Goal: Information Seeking & Learning: Learn about a topic

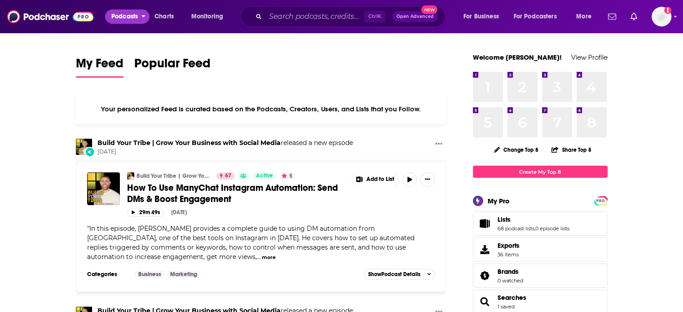
click at [131, 16] on span "Podcasts" at bounding box center [124, 16] width 26 height 13
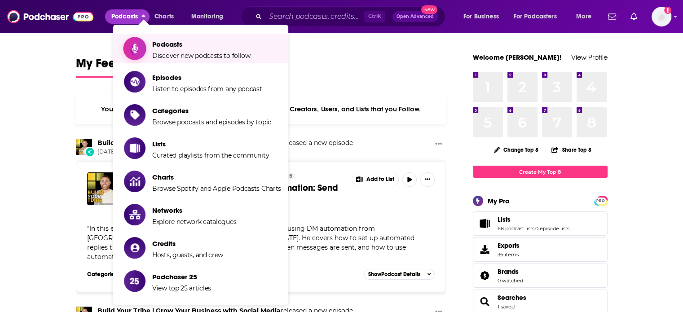
click at [144, 43] on span "Show item sub-menu" at bounding box center [134, 48] width 69 height 69
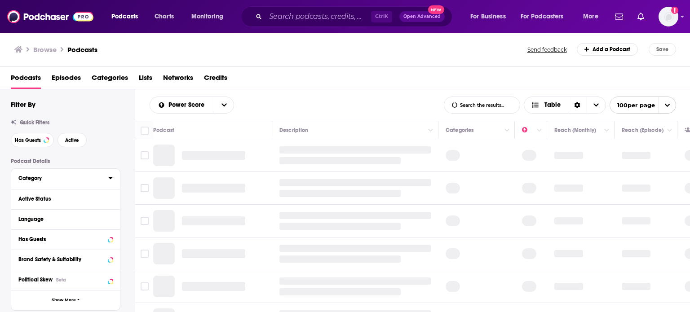
click at [110, 180] on icon at bounding box center [110, 177] width 4 height 7
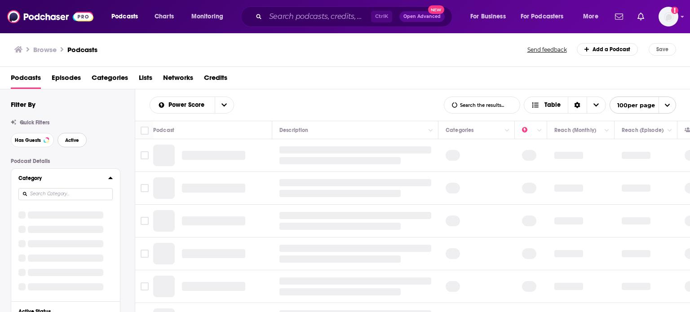
click at [74, 140] on span "Active" at bounding box center [72, 140] width 14 height 5
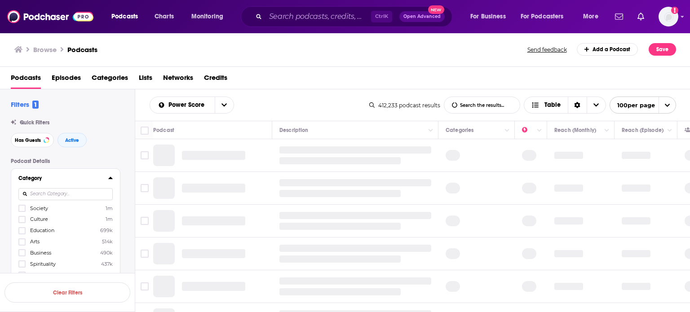
click at [111, 178] on icon at bounding box center [110, 178] width 4 height 2
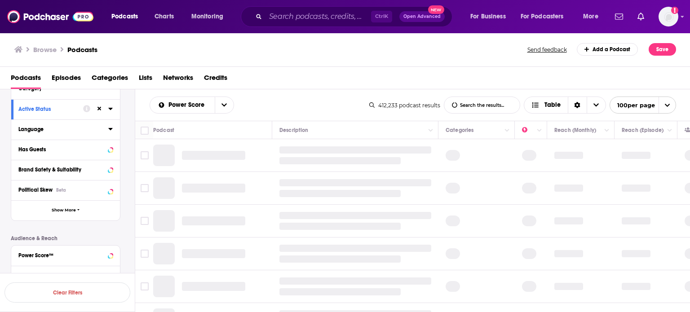
scroll to position [45, 0]
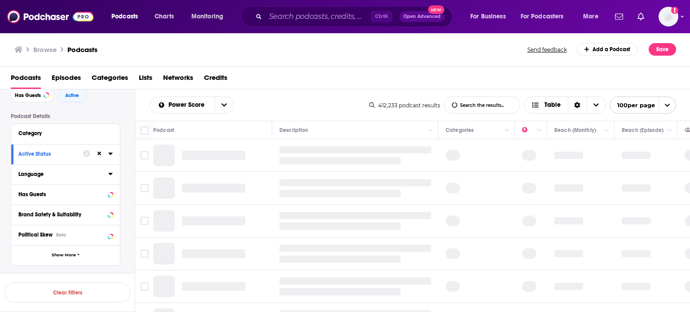
click at [109, 176] on icon at bounding box center [110, 173] width 4 height 7
click at [24, 204] on icon at bounding box center [21, 204] width 5 height 5
click at [111, 173] on icon at bounding box center [110, 174] width 4 height 2
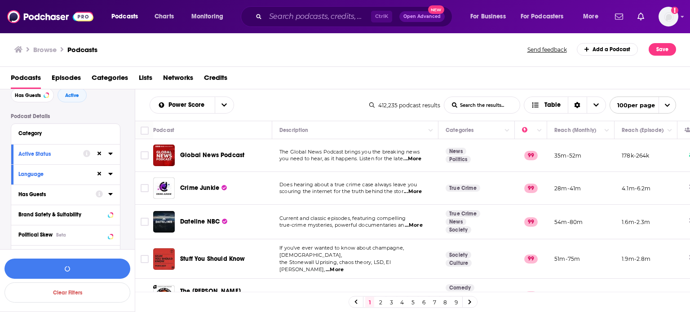
scroll to position [135, 0]
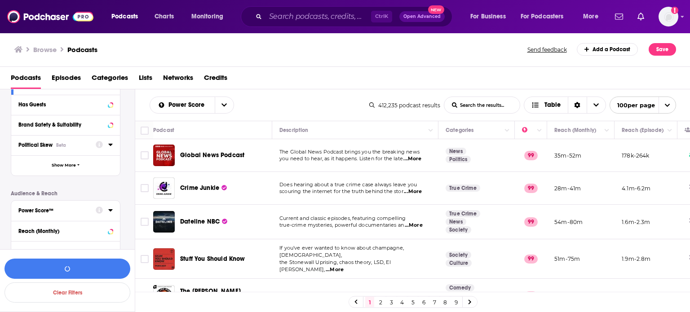
click at [107, 211] on div at bounding box center [104, 209] width 17 height 11
click at [113, 209] on div "Power Score™" at bounding box center [65, 211] width 109 height 20
click at [111, 211] on icon at bounding box center [110, 210] width 4 height 2
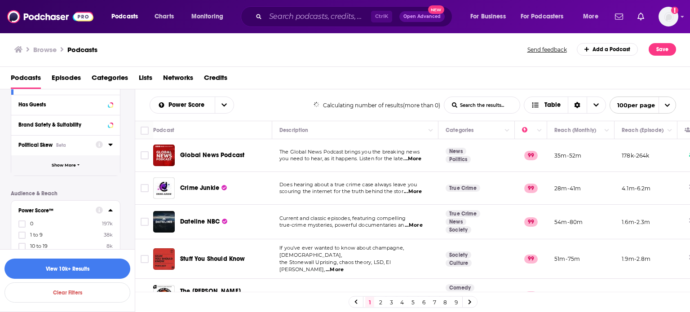
scroll to position [269, 0]
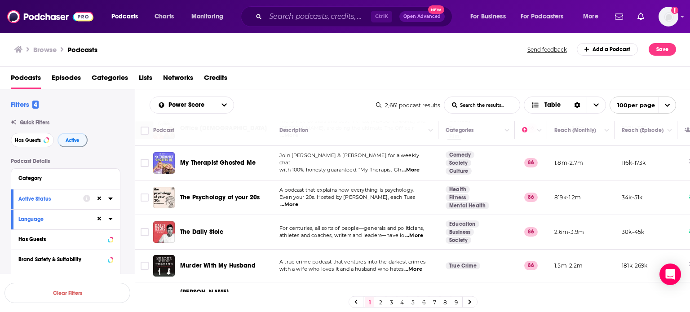
scroll to position [3265, 0]
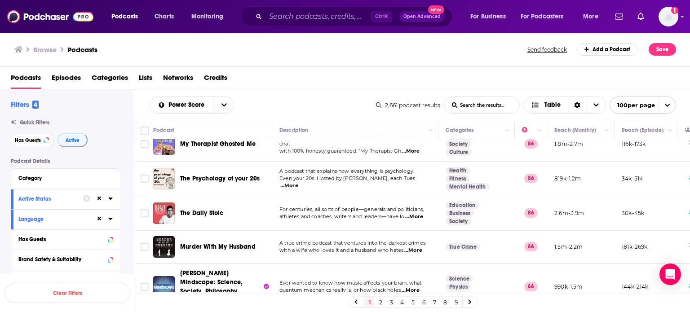
click at [378, 300] on link "2" at bounding box center [380, 302] width 9 height 11
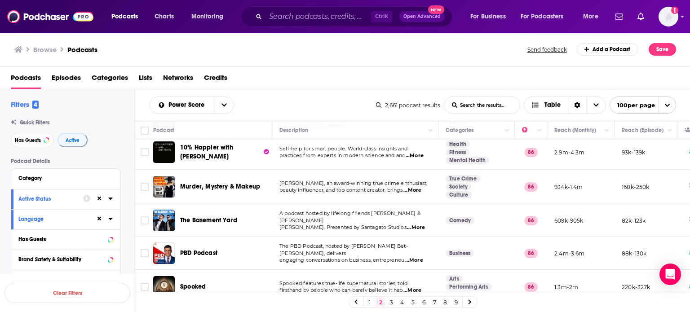
scroll to position [224, 0]
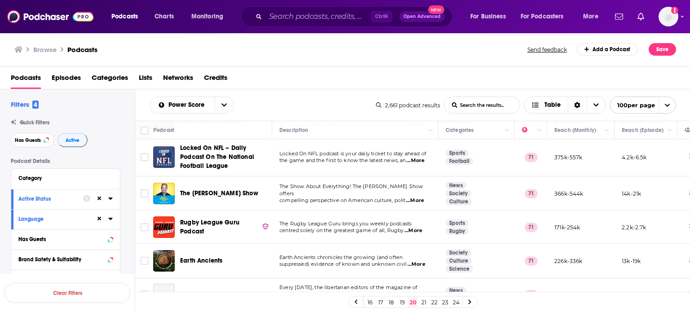
scroll to position [1122, 0]
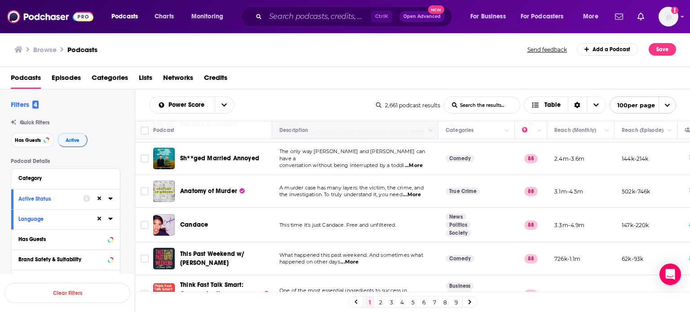
scroll to position [808, 0]
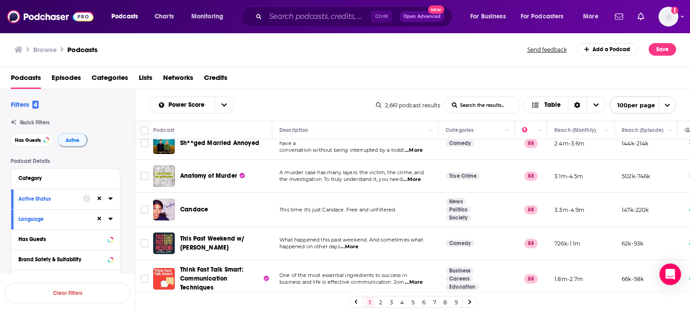
click at [381, 302] on link "2" at bounding box center [380, 302] width 9 height 11
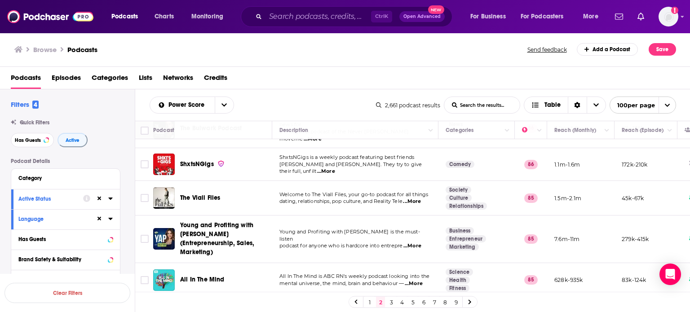
scroll to position [909, 0]
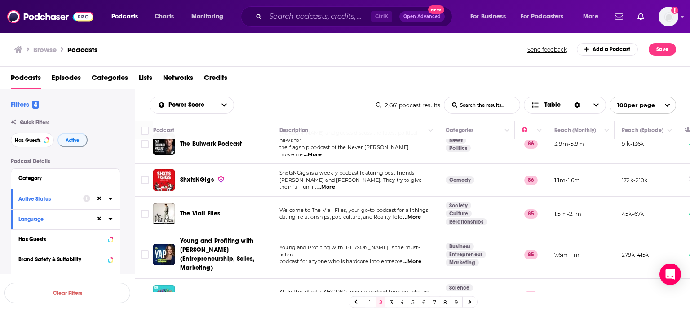
click at [390, 303] on link "3" at bounding box center [391, 302] width 9 height 11
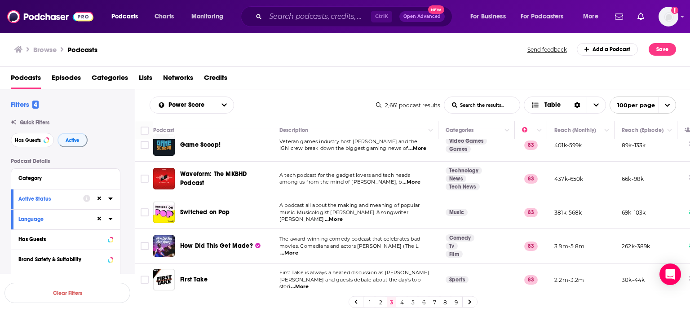
scroll to position [628, 0]
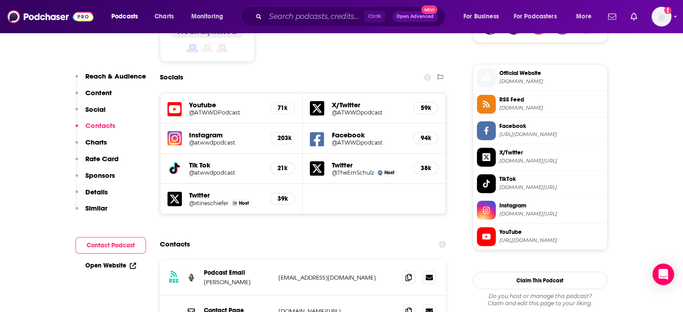
scroll to position [853, 0]
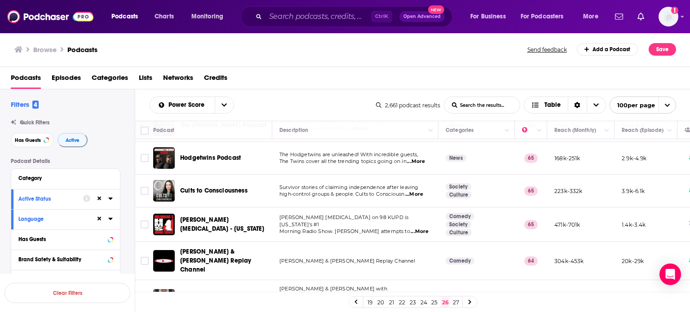
scroll to position [887, 0]
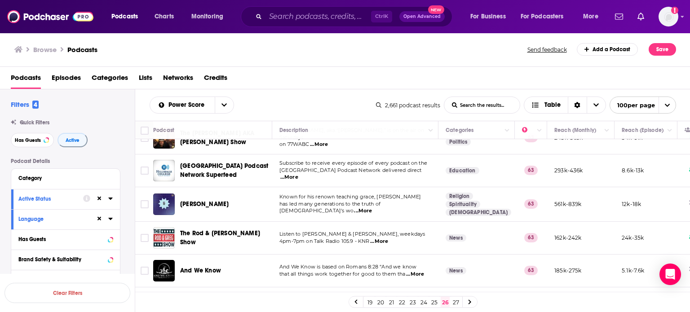
scroll to position [3177, 0]
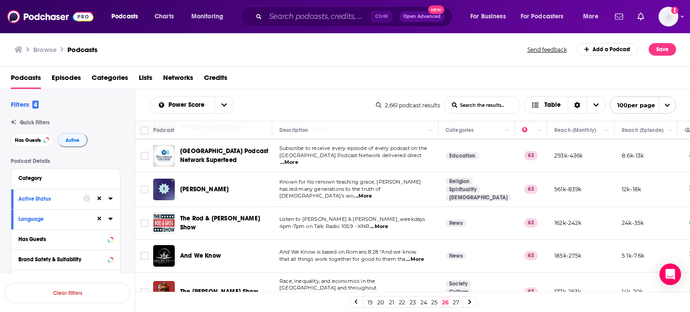
click at [431, 302] on link "25" at bounding box center [434, 302] width 9 height 11
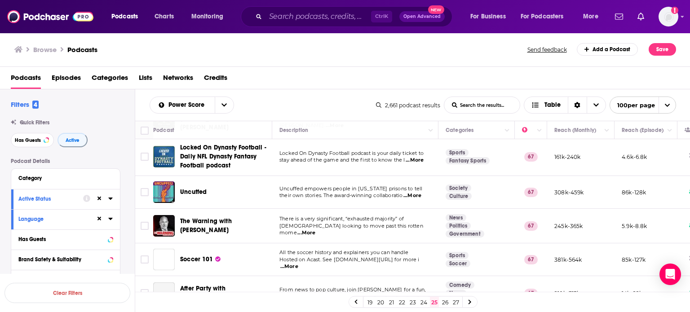
scroll to position [180, 0]
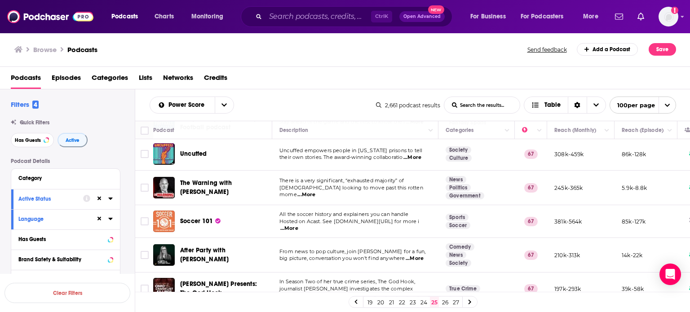
click at [315, 191] on span "...More" at bounding box center [306, 194] width 18 height 7
click at [327, 178] on span "There is a very significant, “exhausted majority” of" at bounding box center [341, 180] width 124 height 6
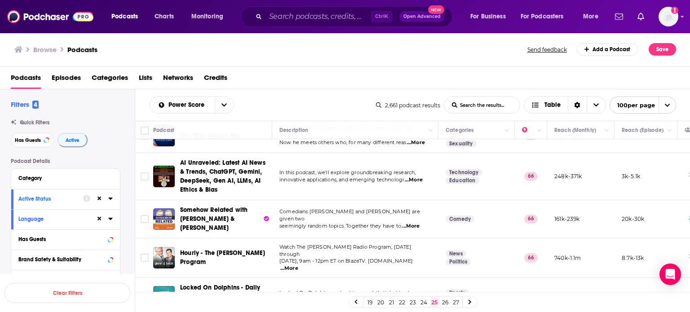
scroll to position [2096, 0]
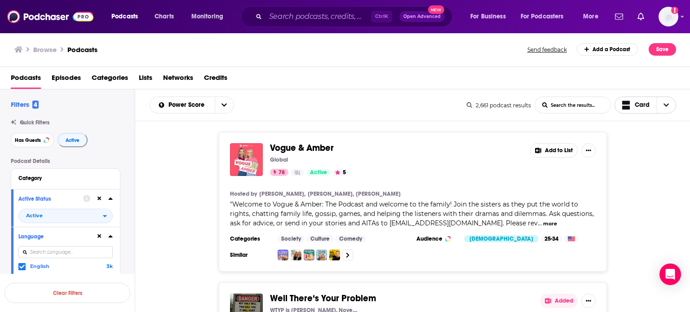
click at [636, 106] on span "Card" at bounding box center [641, 105] width 15 height 6
click at [642, 150] on span "Table" at bounding box center [651, 151] width 36 height 5
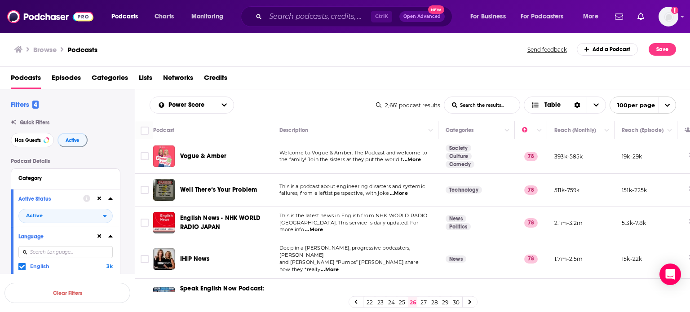
click at [423, 304] on link "27" at bounding box center [423, 302] width 9 height 11
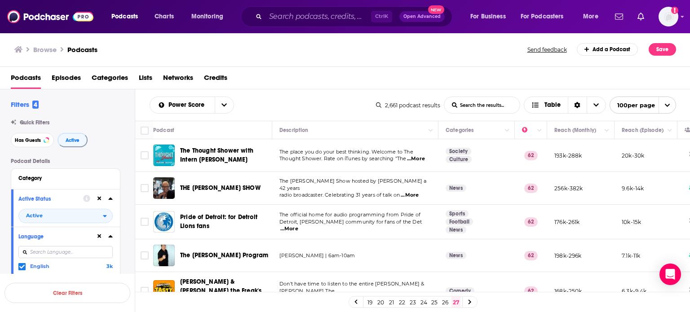
click at [421, 303] on link "24" at bounding box center [423, 302] width 9 height 11
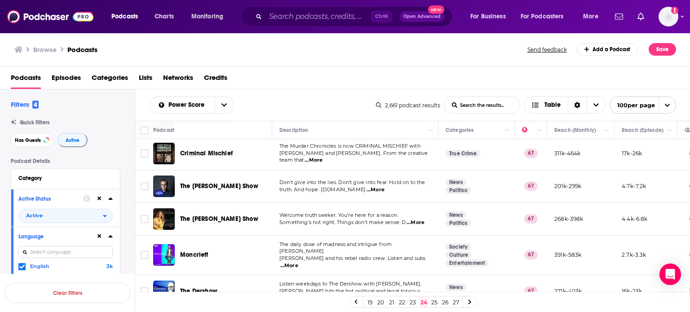
scroll to position [1481, 0]
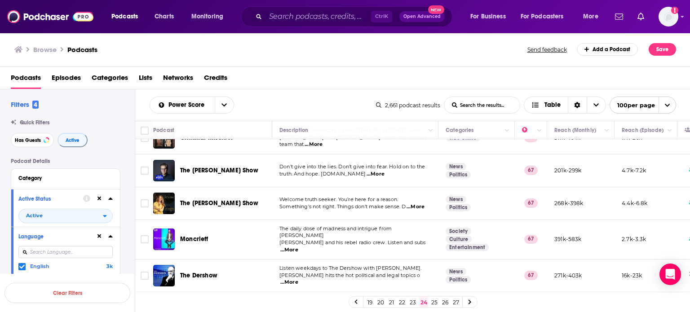
click at [424, 203] on span "...More" at bounding box center [415, 206] width 18 height 7
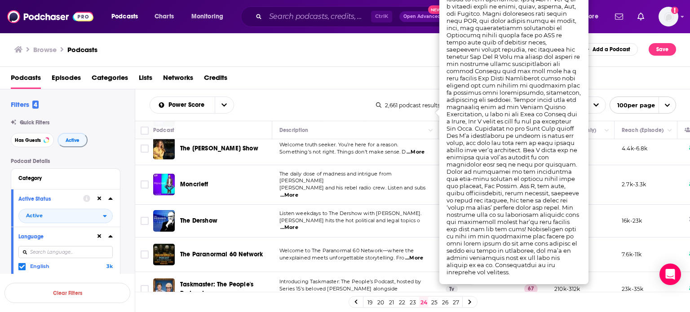
scroll to position [1526, 0]
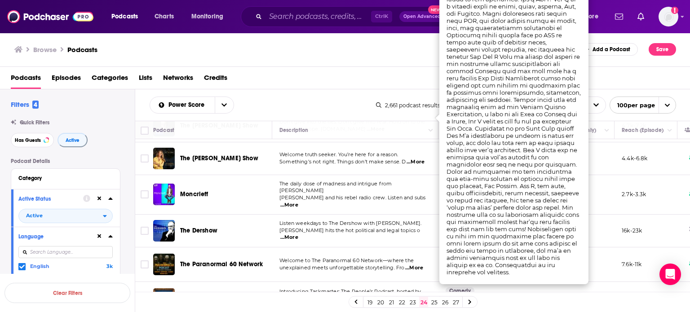
click at [295, 215] on td "Listen weekdays to The Dershow with Alan Dershowitz. Dershowitz hits the hot po…" at bounding box center [355, 231] width 166 height 33
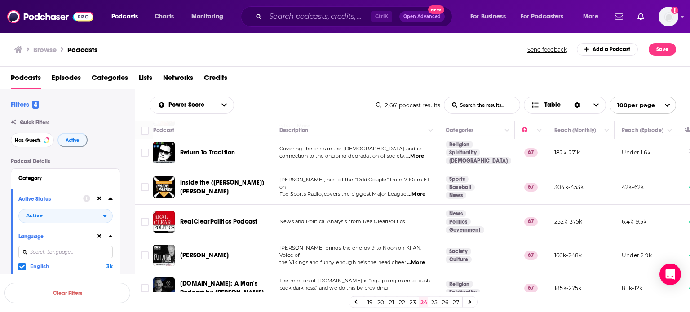
scroll to position [3240, 0]
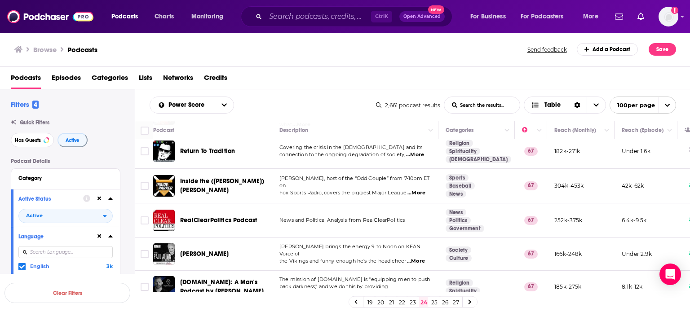
click at [410, 301] on link "23" at bounding box center [412, 302] width 9 height 11
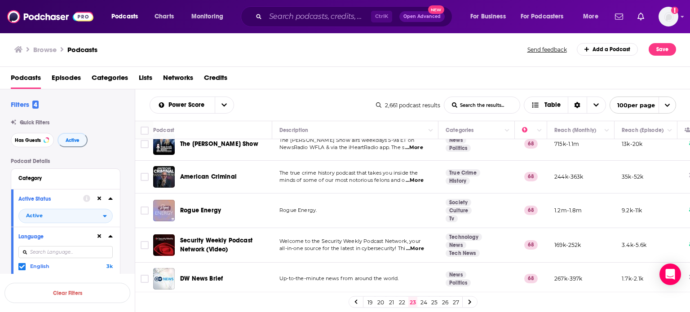
scroll to position [3228, 0]
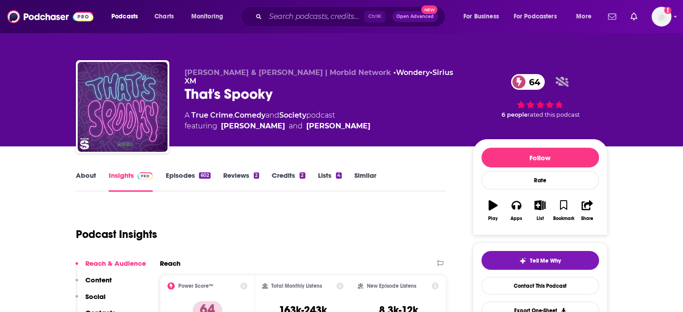
click at [228, 85] on div "That's Spooky 64" at bounding box center [322, 94] width 274 height 18
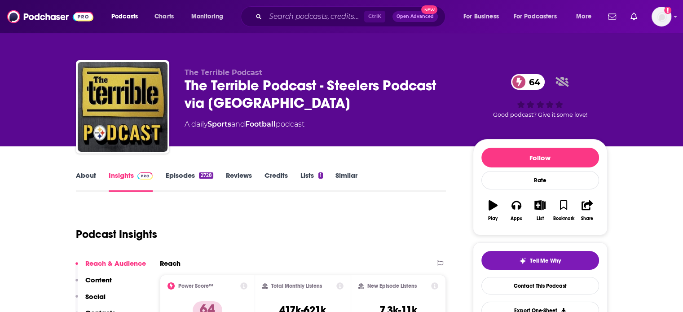
click at [79, 175] on link "About" at bounding box center [86, 181] width 20 height 21
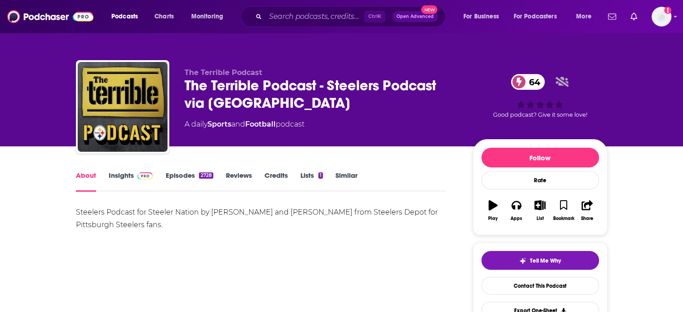
click at [142, 175] on img at bounding box center [145, 175] width 16 height 7
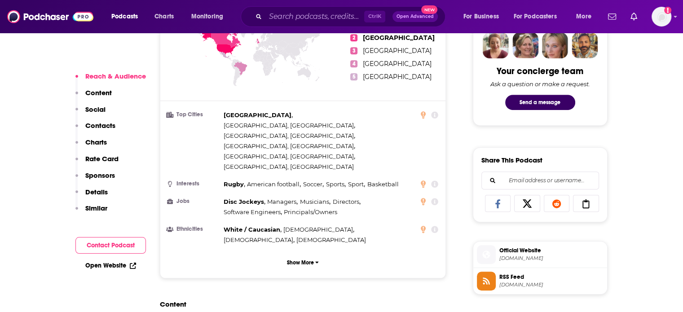
scroll to position [718, 0]
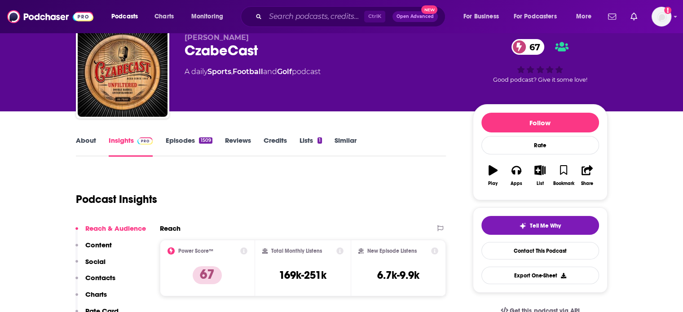
scroll to position [45, 0]
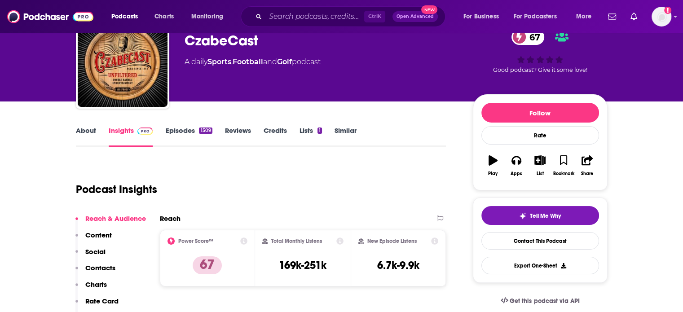
click at [84, 131] on link "About" at bounding box center [86, 136] width 20 height 21
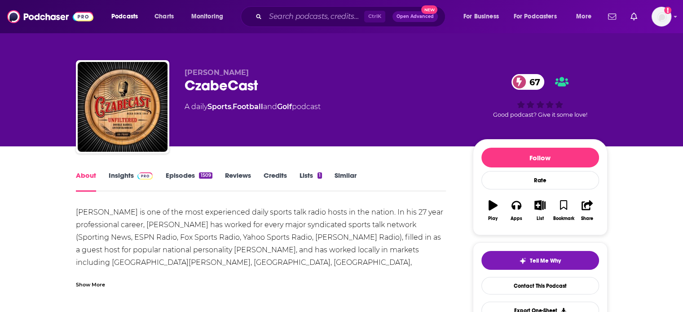
click at [88, 283] on div "Show More" at bounding box center [90, 284] width 29 height 9
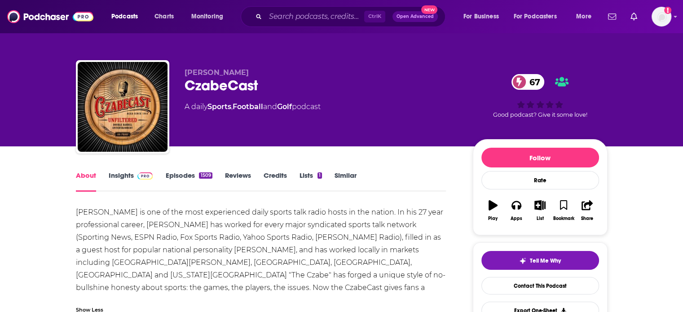
click at [143, 185] on link "Insights" at bounding box center [131, 181] width 44 height 21
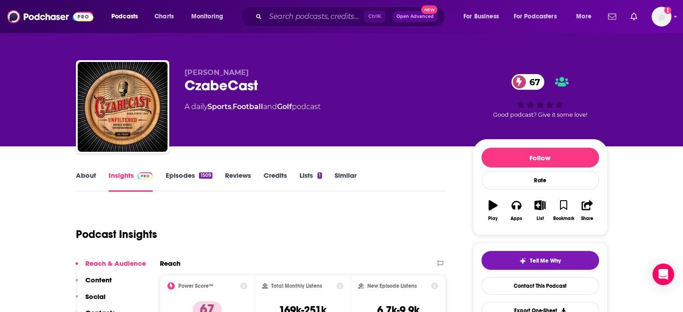
click at [221, 87] on div "CzabeCast 67" at bounding box center [322, 86] width 274 height 18
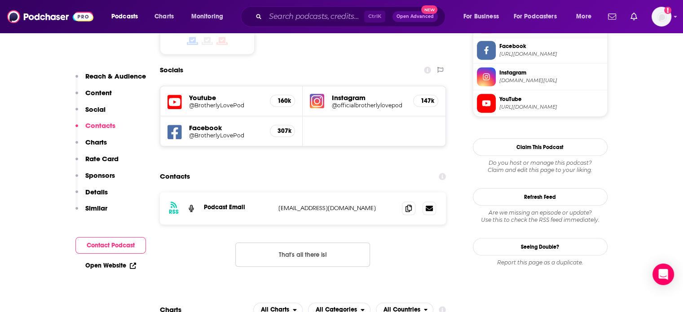
scroll to position [808, 0]
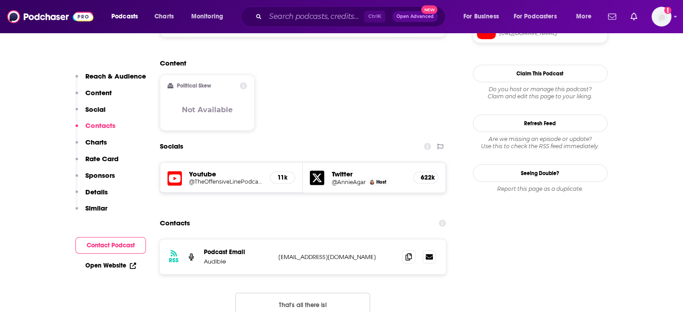
scroll to position [718, 0]
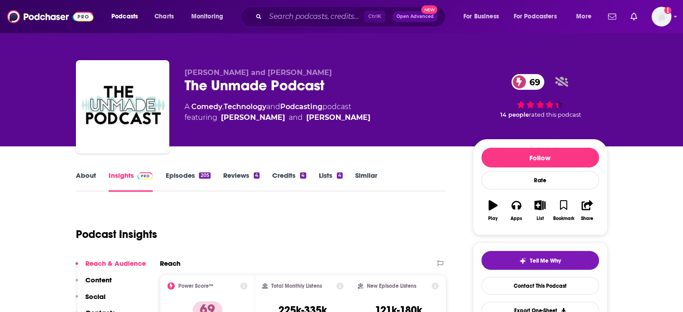
click at [92, 171] on link "About" at bounding box center [86, 181] width 20 height 21
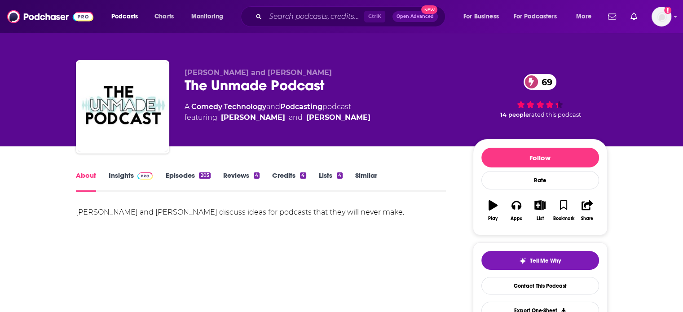
click at [135, 173] on span at bounding box center [143, 175] width 19 height 9
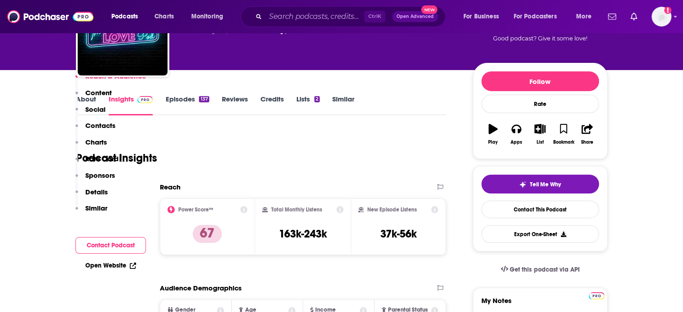
scroll to position [359, 0]
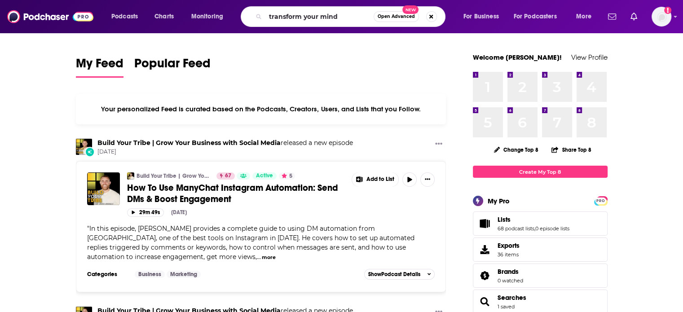
type input "transform your mind"
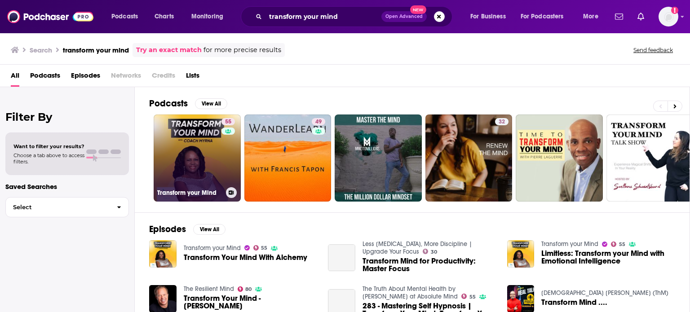
click at [198, 157] on link "55 Transform your Mind" at bounding box center [197, 157] width 87 height 87
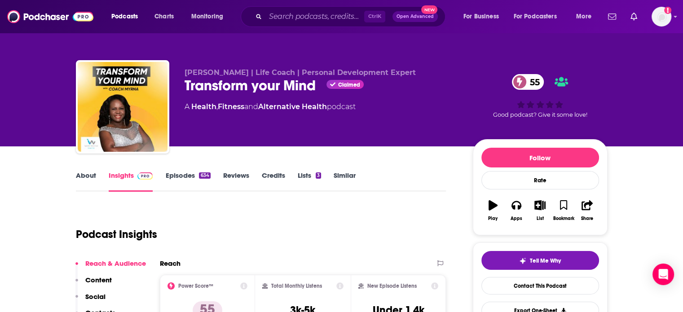
click at [87, 181] on link "About" at bounding box center [86, 181] width 20 height 21
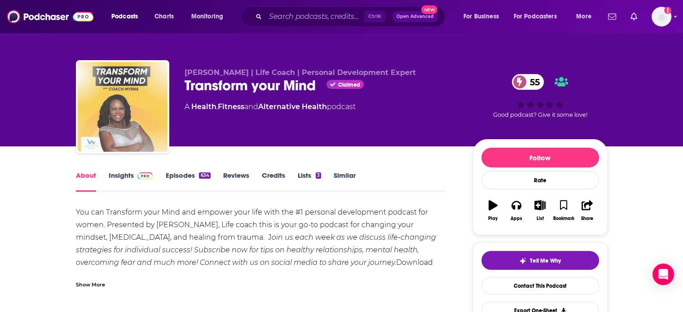
click at [90, 140] on img "Transform your Mind" at bounding box center [123, 107] width 90 height 90
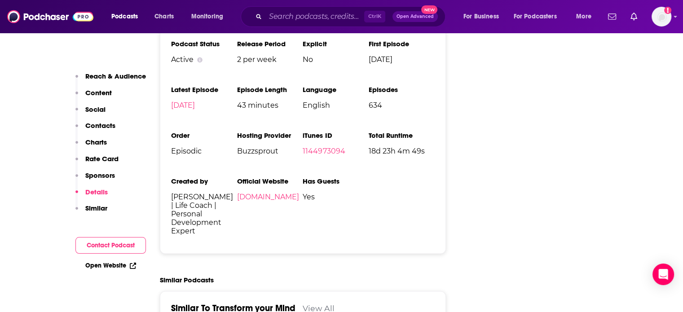
scroll to position [1481, 0]
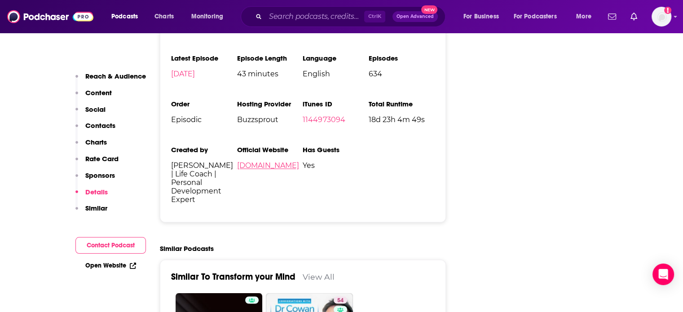
click at [259, 161] on link "myhelps.us" at bounding box center [268, 165] width 62 height 9
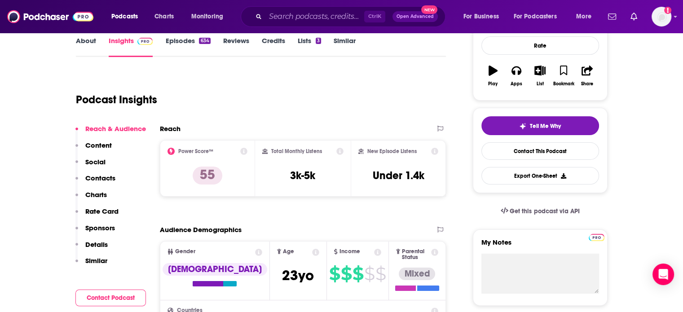
scroll to position [90, 0]
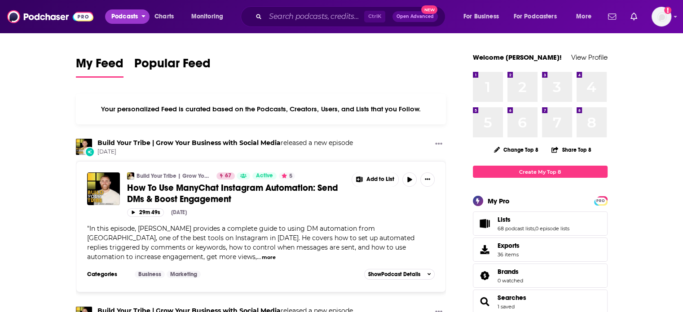
click at [132, 15] on span "Podcasts" at bounding box center [124, 16] width 26 height 13
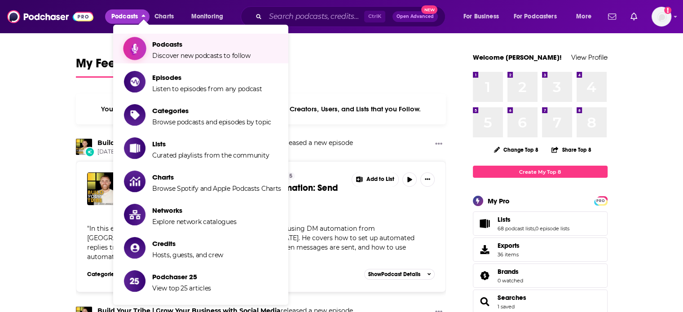
click at [134, 44] on icon "Show item sub-menu" at bounding box center [135, 48] width 6 height 11
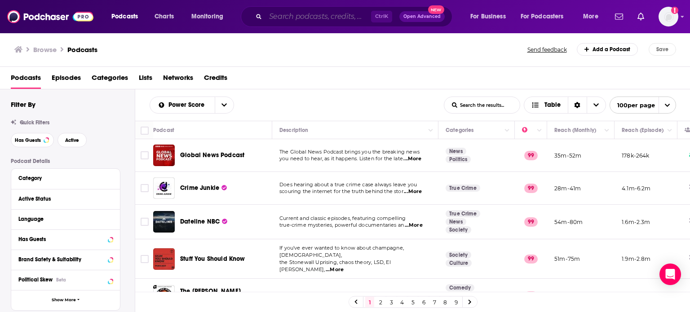
click at [289, 18] on input "Search podcasts, credits, & more..." at bounding box center [317, 16] width 105 height 14
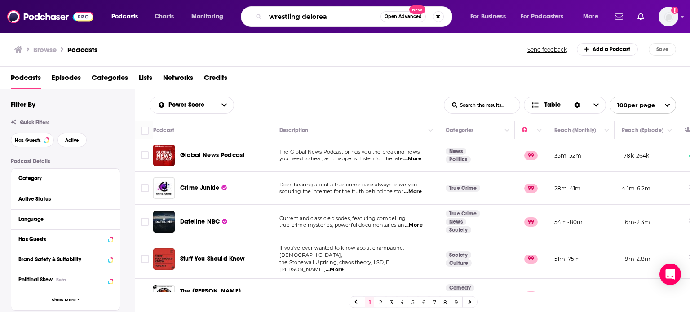
type input "wrestling delorean"
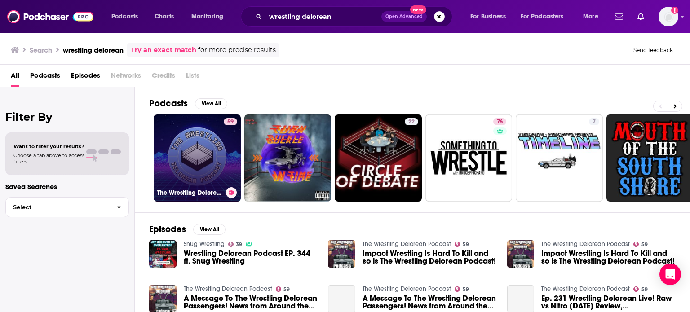
click at [184, 144] on link "59 The Wrestling Delorean Podcast" at bounding box center [197, 157] width 87 height 87
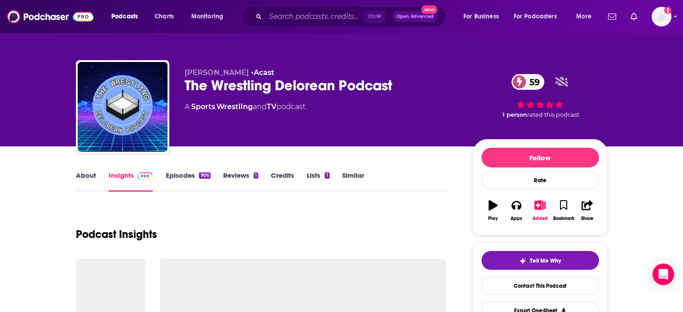
click at [86, 173] on link "About" at bounding box center [86, 181] width 20 height 21
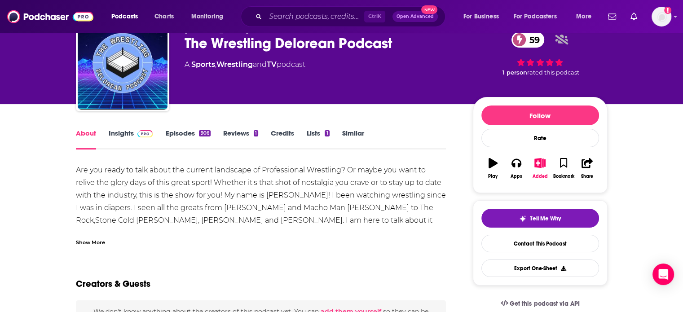
click at [91, 142] on link "About" at bounding box center [86, 139] width 20 height 21
click at [97, 242] on div "Show More" at bounding box center [90, 241] width 29 height 9
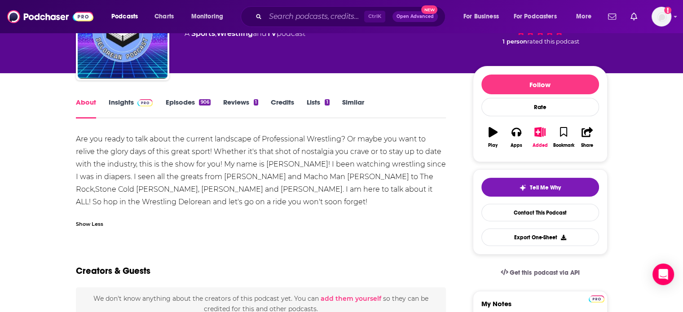
scroll to position [0, 0]
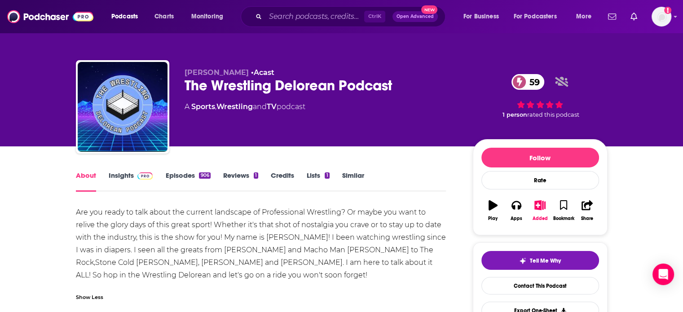
click at [188, 171] on link "Episodes 906" at bounding box center [187, 181] width 45 height 21
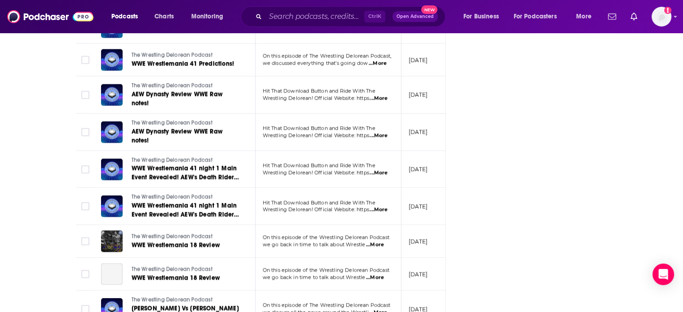
scroll to position [1392, 0]
